Goal: Check status

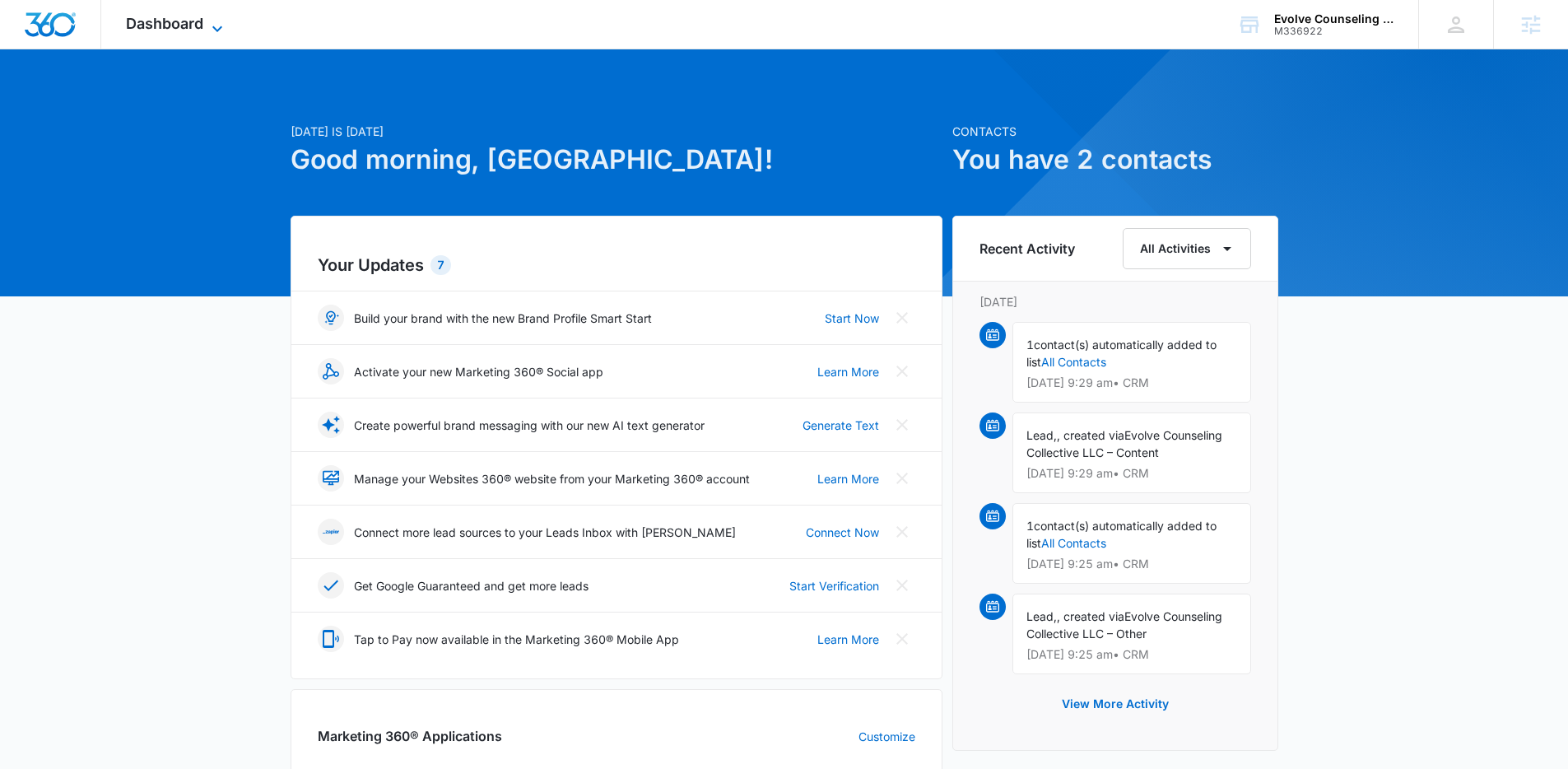
click at [180, 28] on span "Dashboard" at bounding box center [165, 23] width 77 height 17
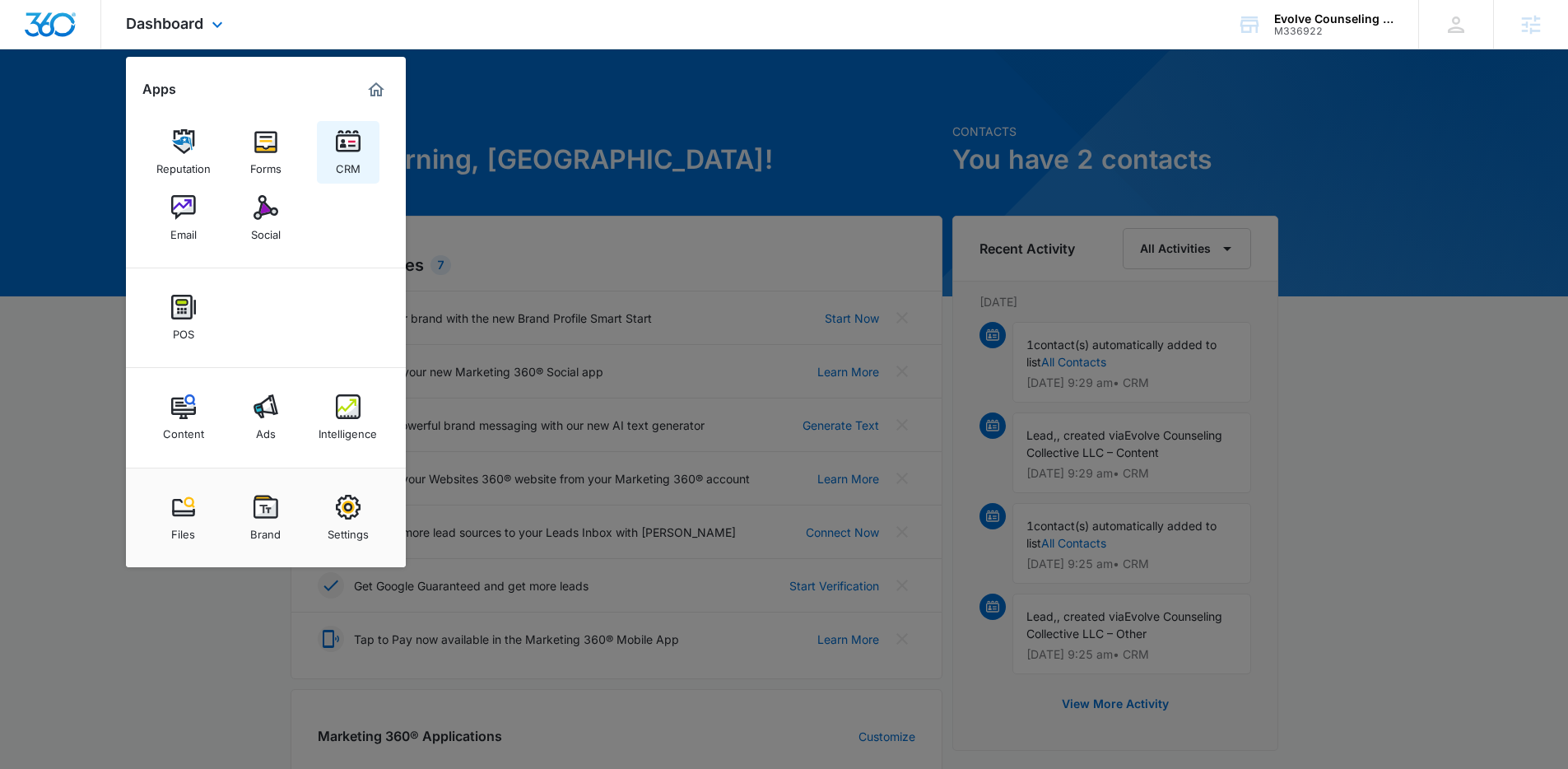
click at [347, 148] on img at bounding box center [348, 141] width 25 height 25
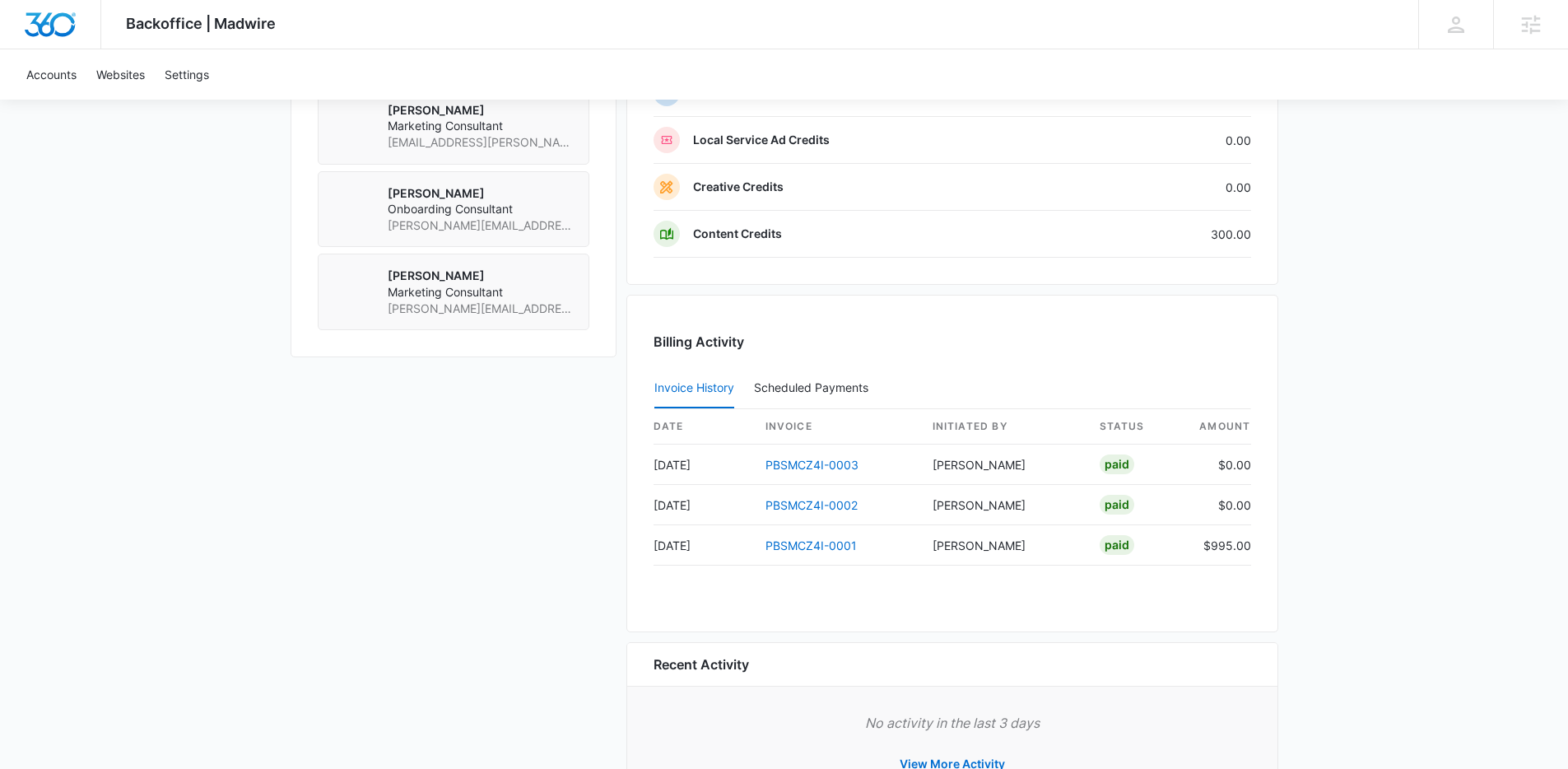
scroll to position [1418, 0]
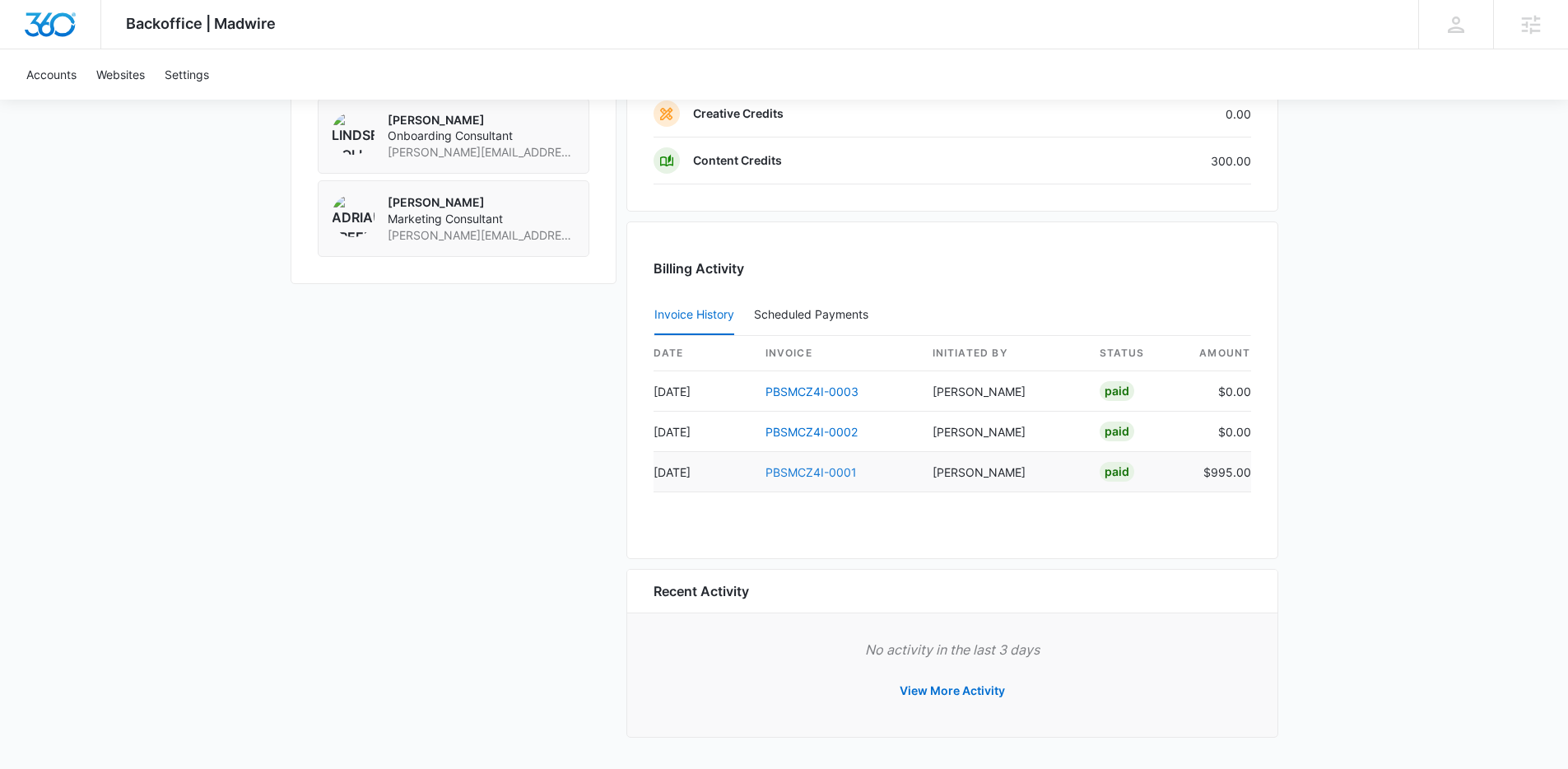
click at [816, 475] on link "PBSMCZ4I-0001" at bounding box center [811, 471] width 91 height 14
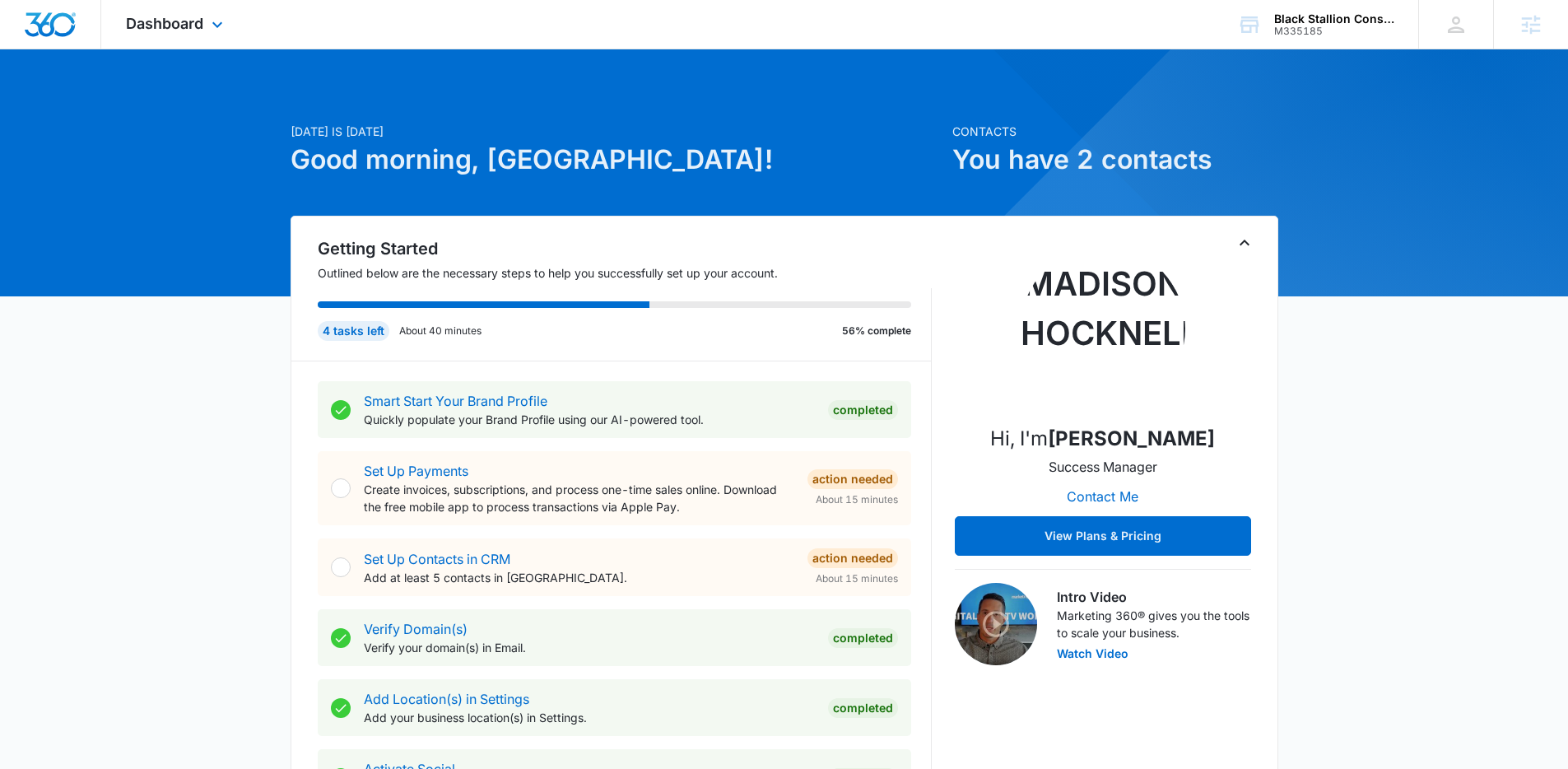
click at [173, 34] on div "Dashboard Apps Reputation Websites Forms CRM Email Social Payments POS Content …" at bounding box center [176, 24] width 150 height 48
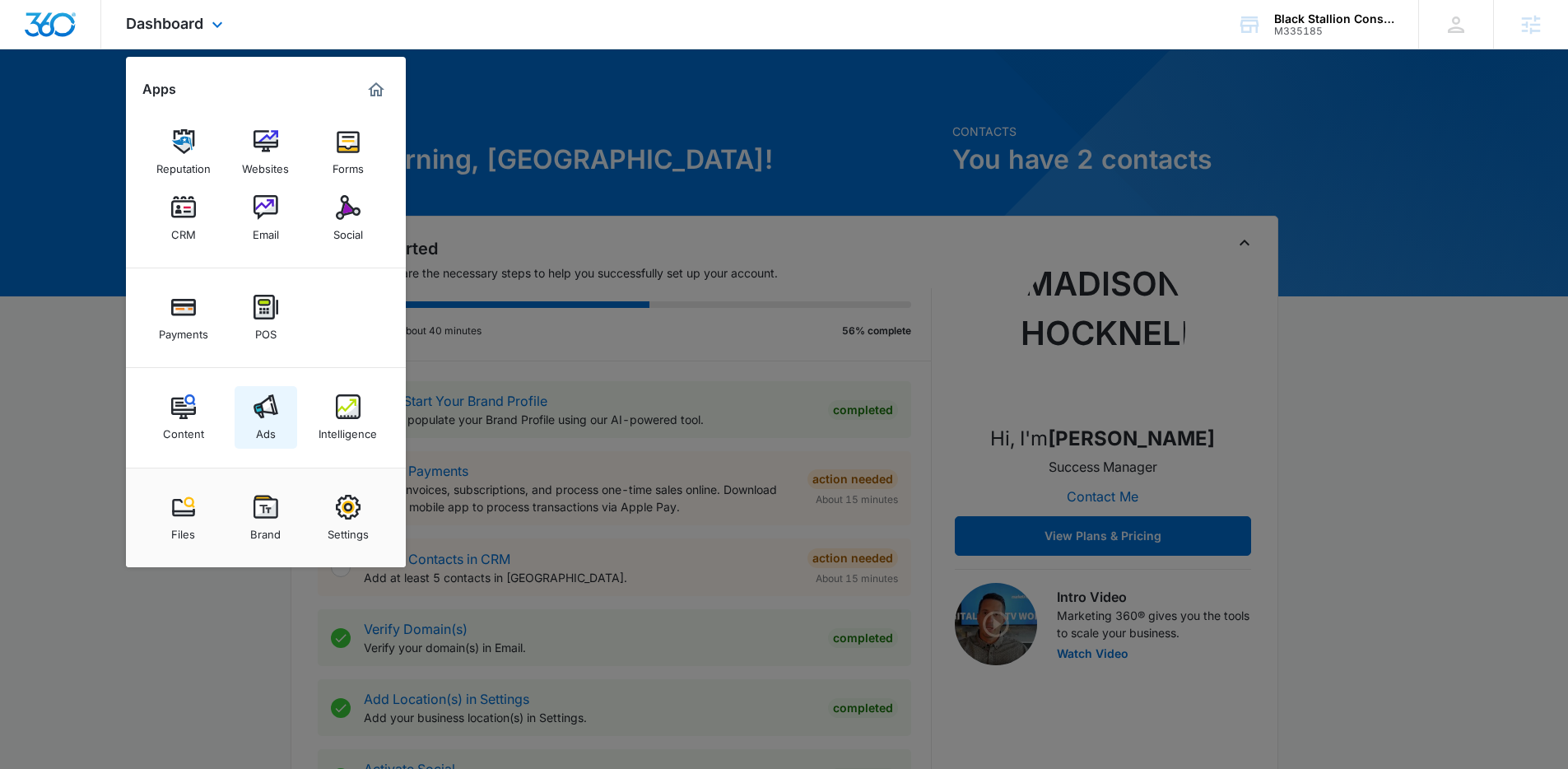
click at [264, 414] on img at bounding box center [266, 407] width 25 height 25
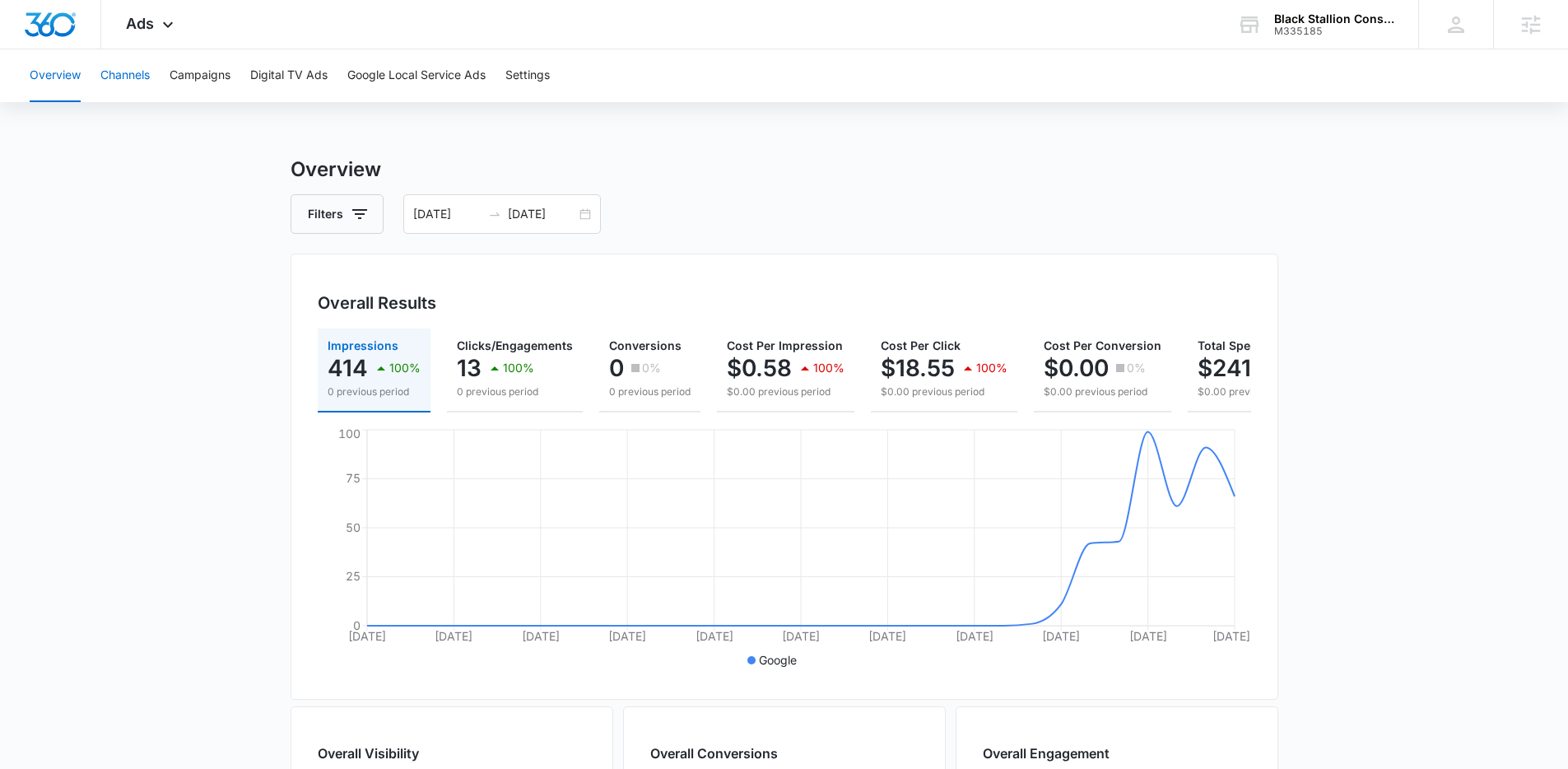
click at [132, 90] on button "Channels" at bounding box center [125, 75] width 49 height 52
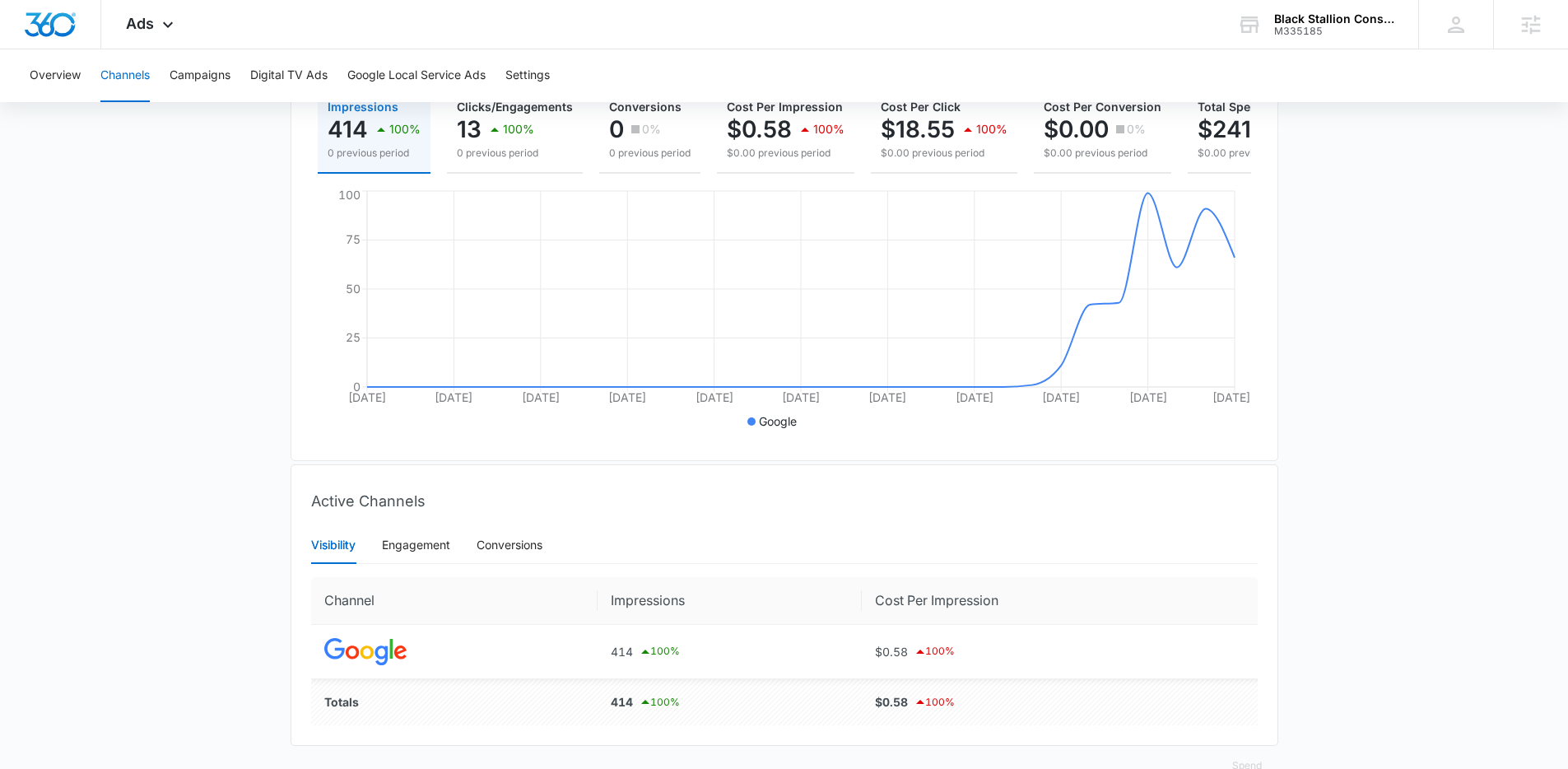
scroll to position [288, 0]
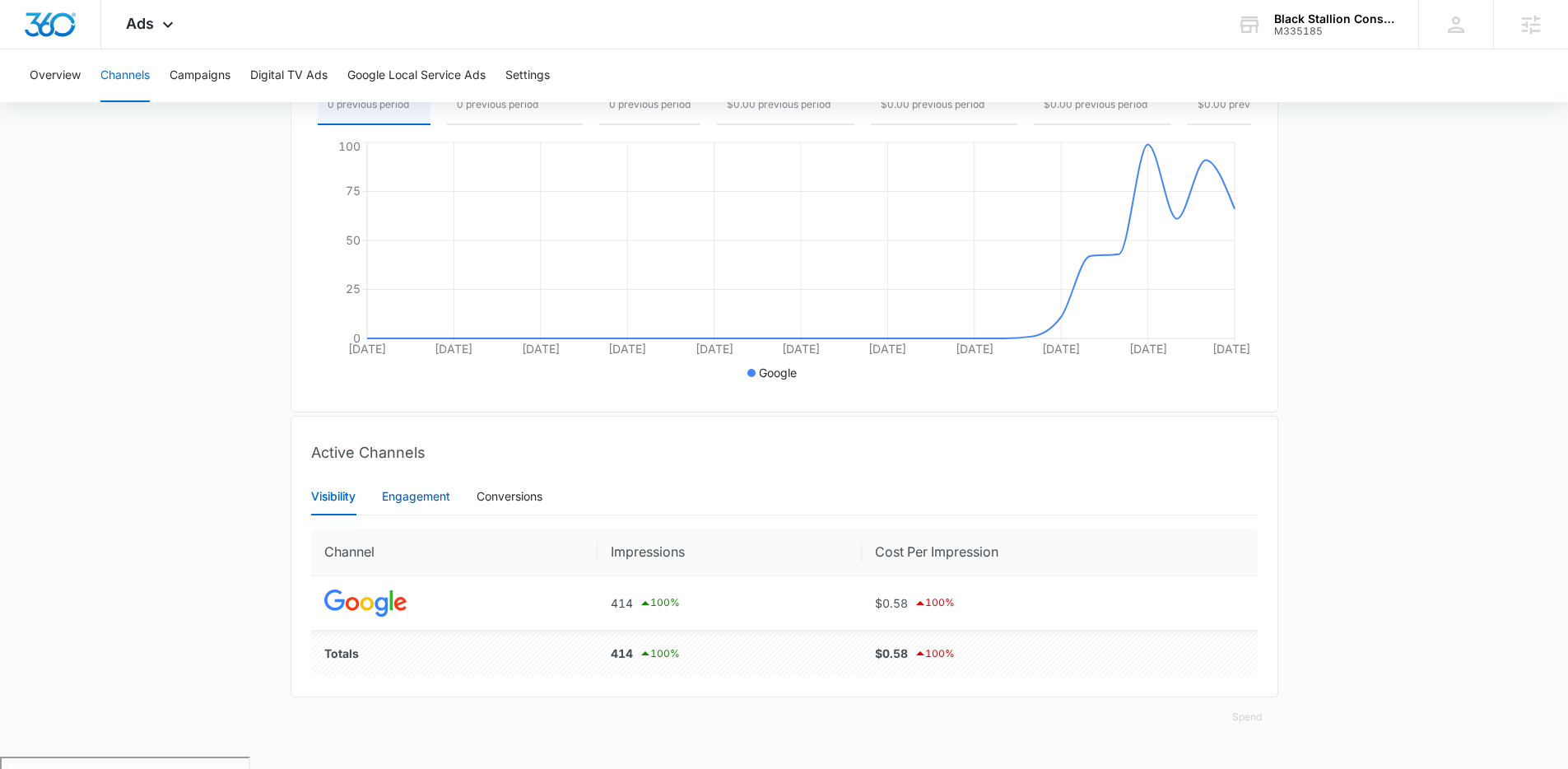
click at [412, 505] on div "Engagement" at bounding box center [416, 496] width 68 height 18
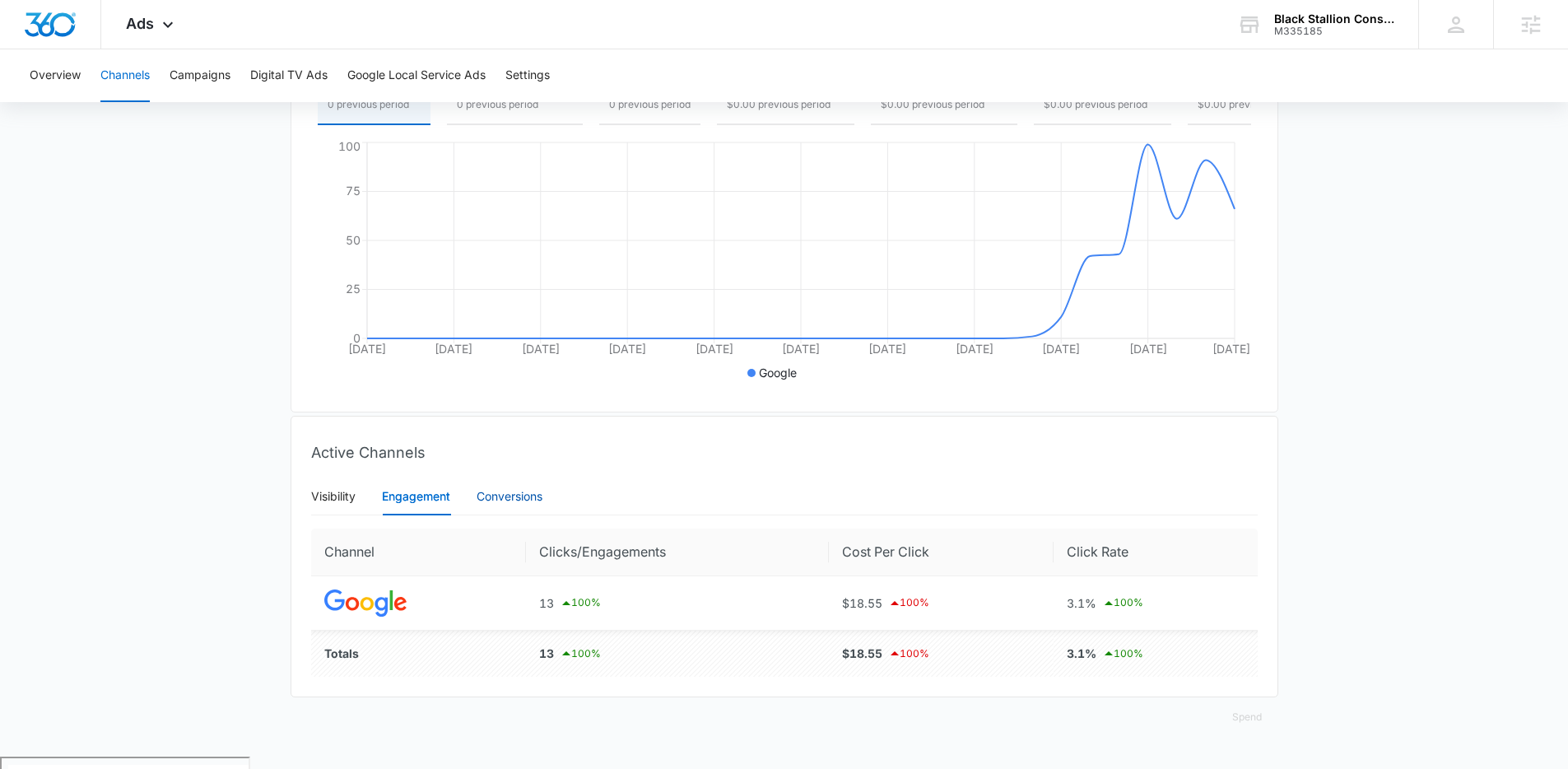
click at [543, 505] on div "Conversions" at bounding box center [509, 496] width 66 height 18
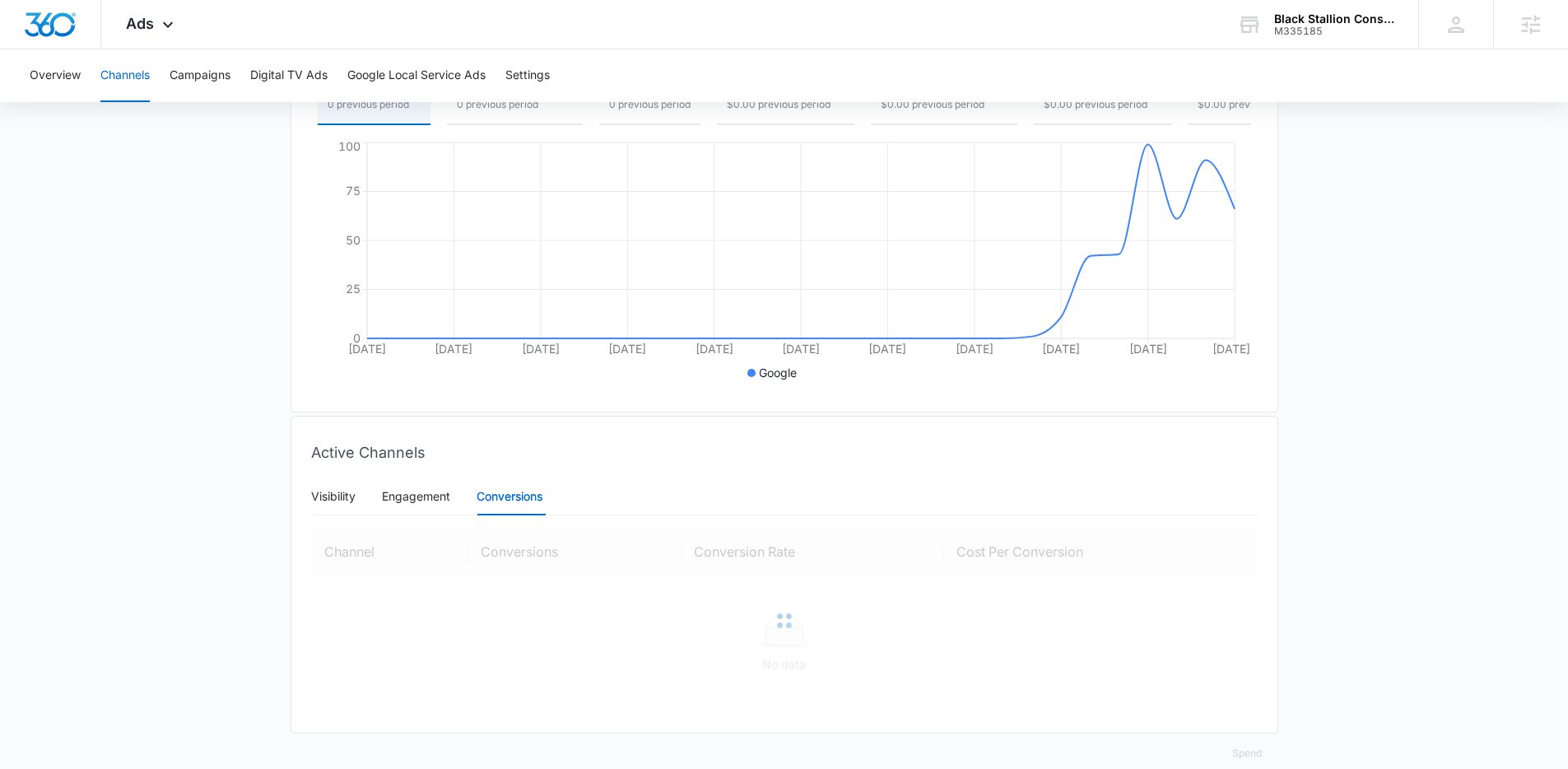
scroll to position [286, 0]
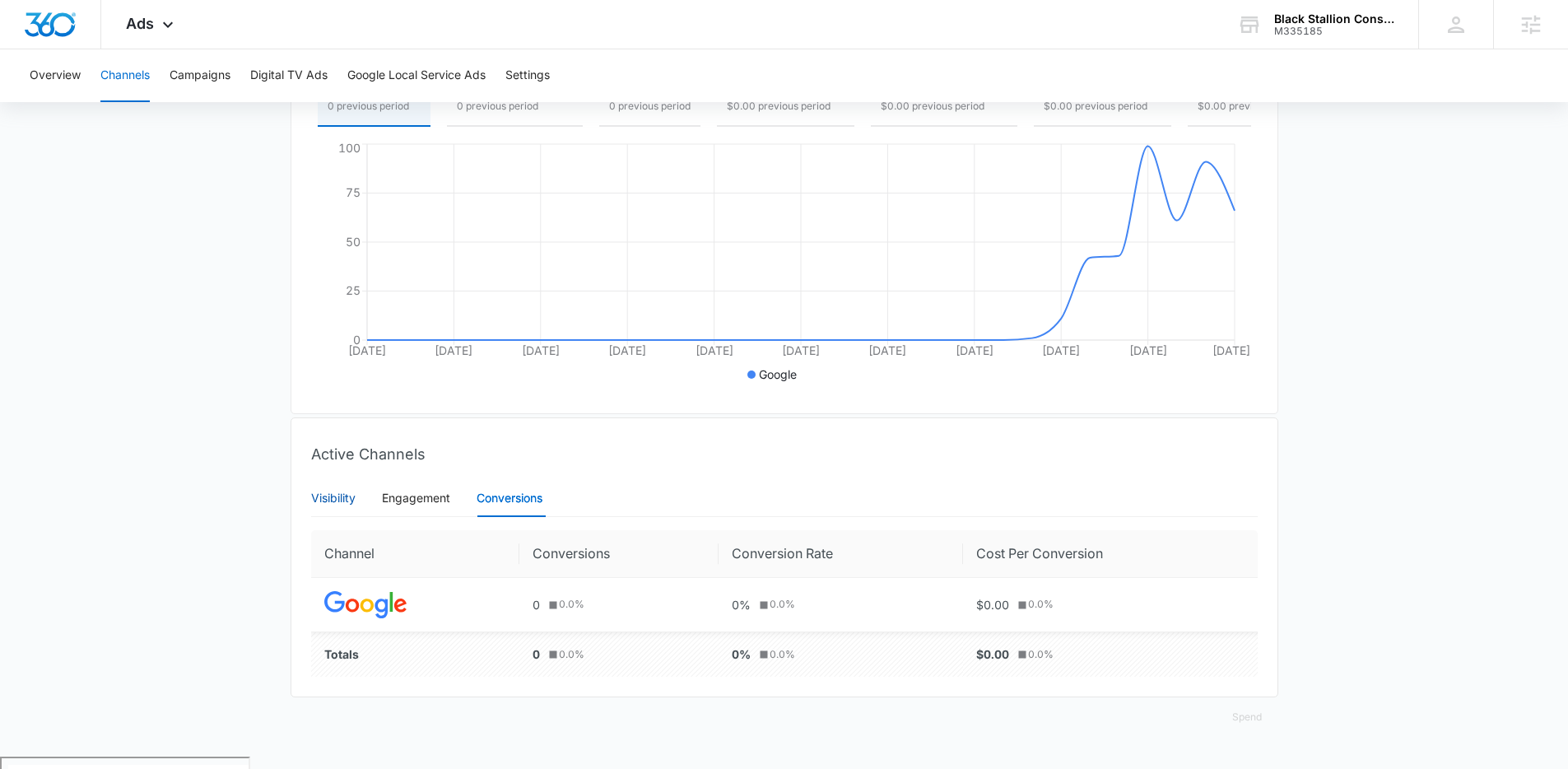
click at [341, 507] on div "Visibility" at bounding box center [333, 498] width 44 height 18
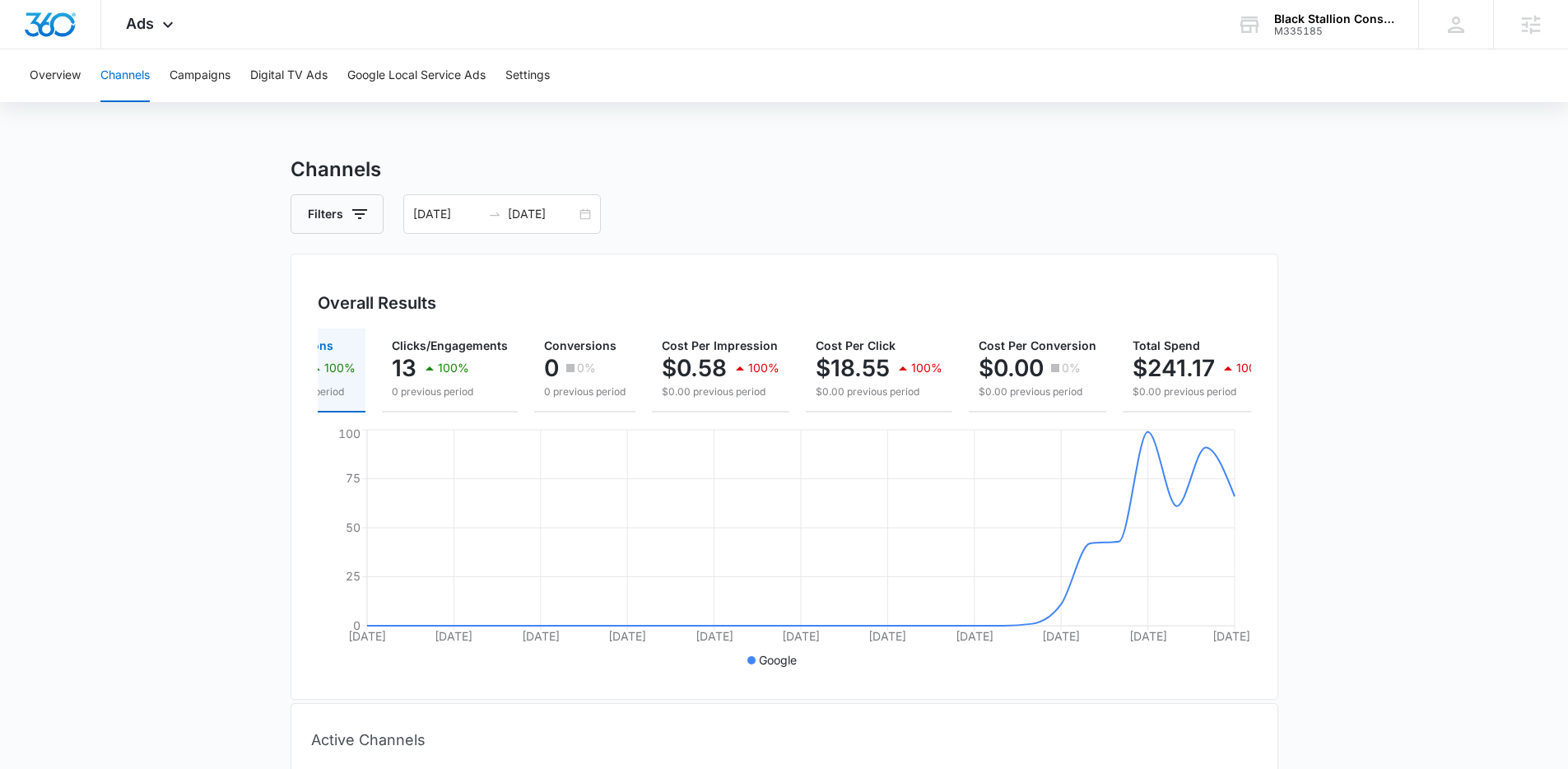
scroll to position [0, 93]
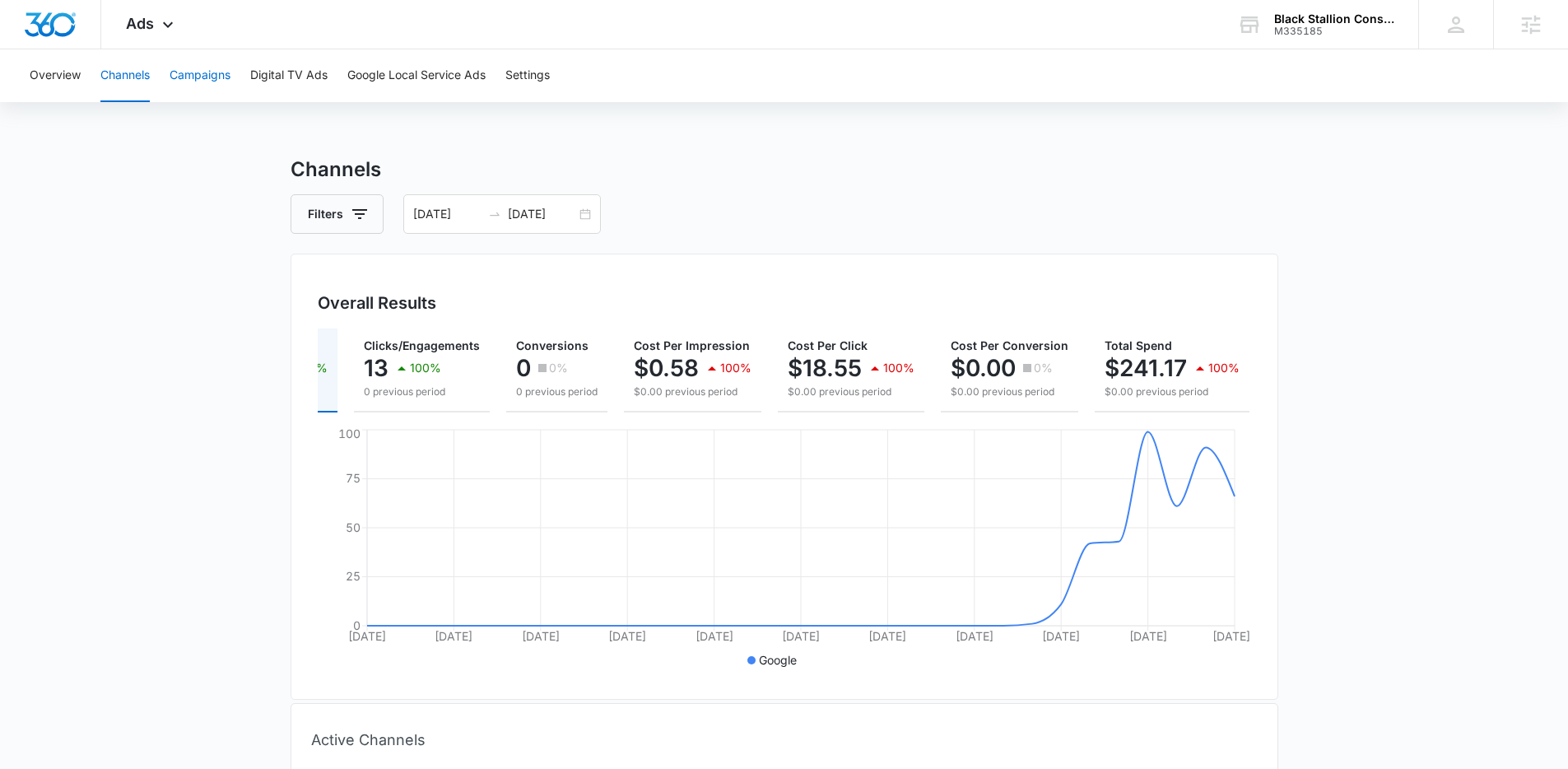
click at [207, 84] on button "Campaigns" at bounding box center [200, 75] width 61 height 52
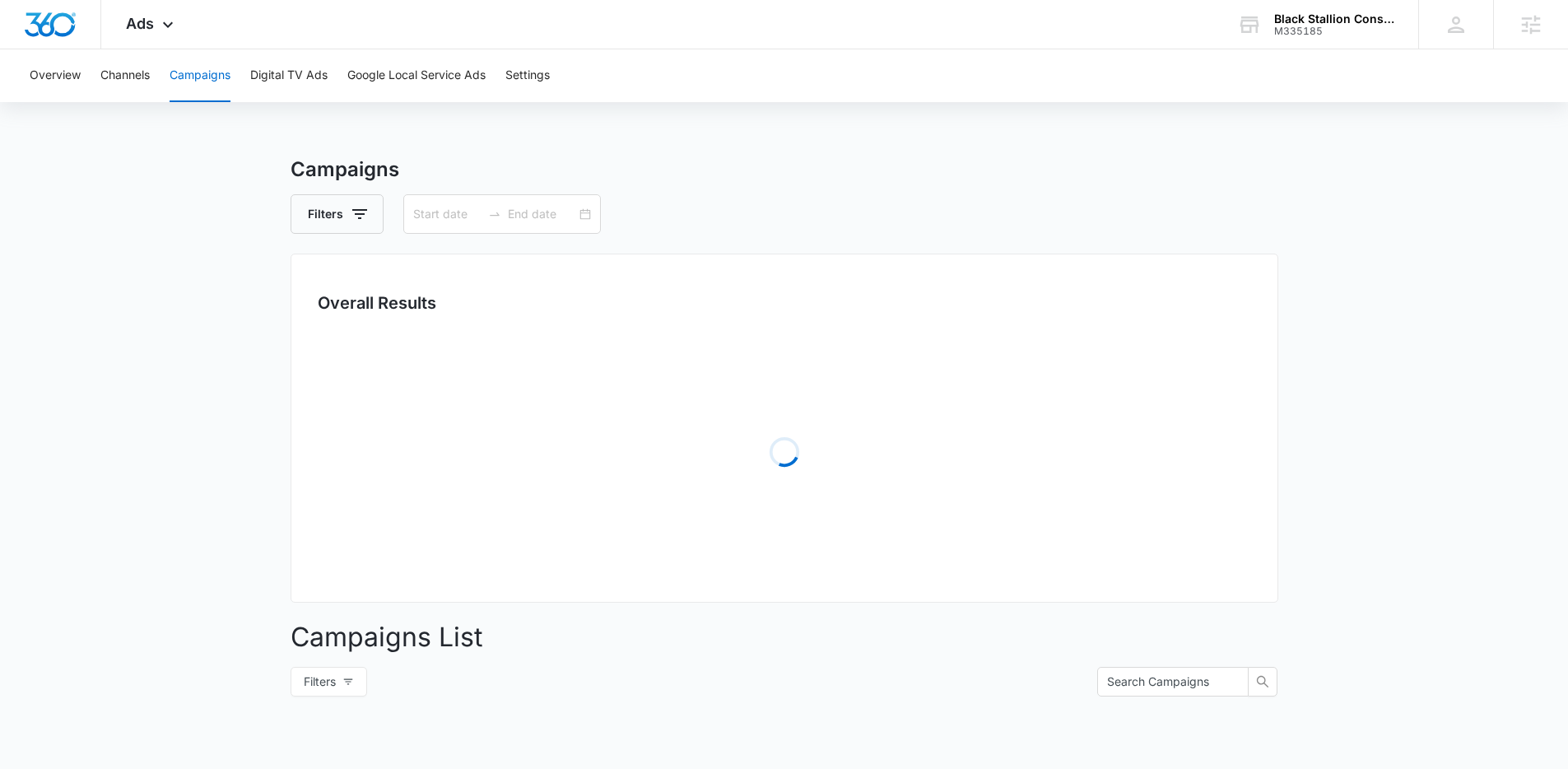
type input "08/11/2025"
type input "09/10/2025"
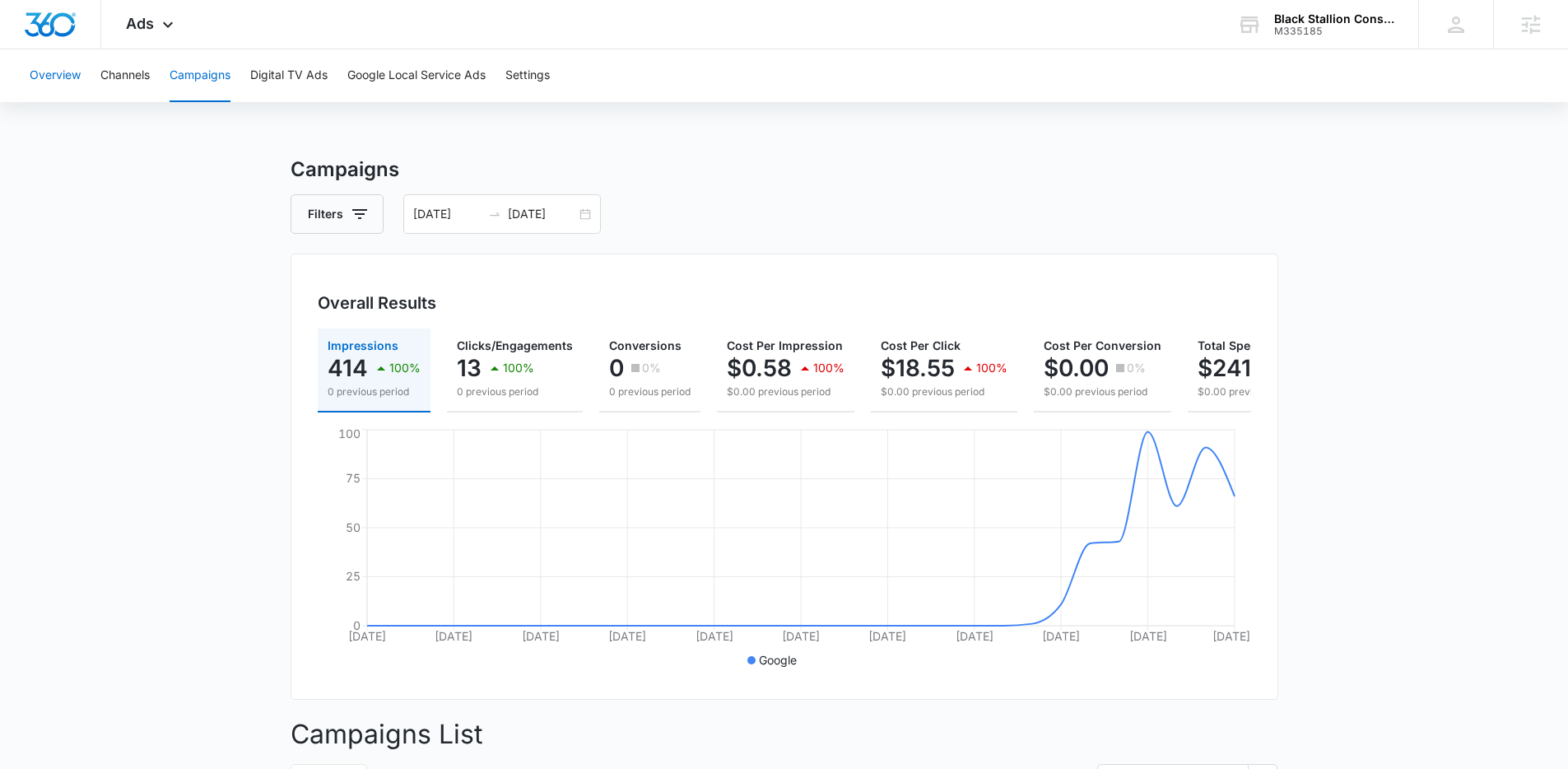
click at [44, 79] on button "Overview" at bounding box center [55, 75] width 51 height 52
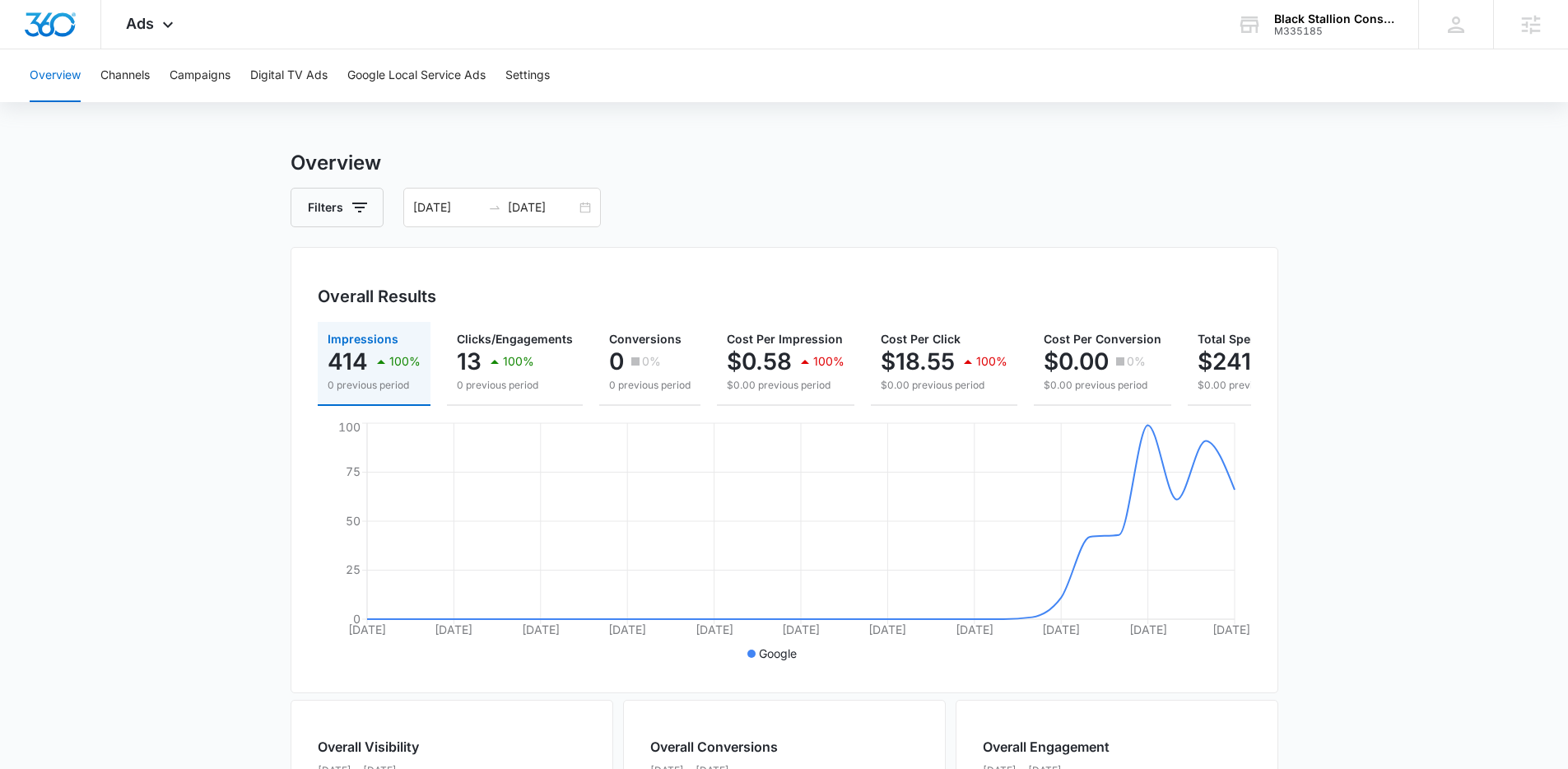
scroll to position [7, 0]
